Goal: Check status

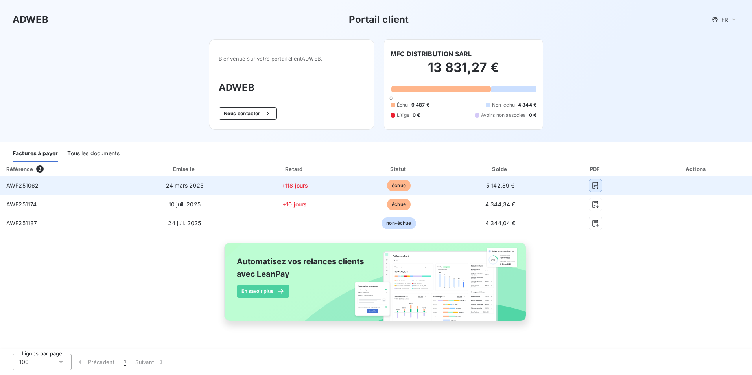
click at [594, 187] on icon "button" at bounding box center [596, 186] width 8 height 8
